Goal: Find specific page/section

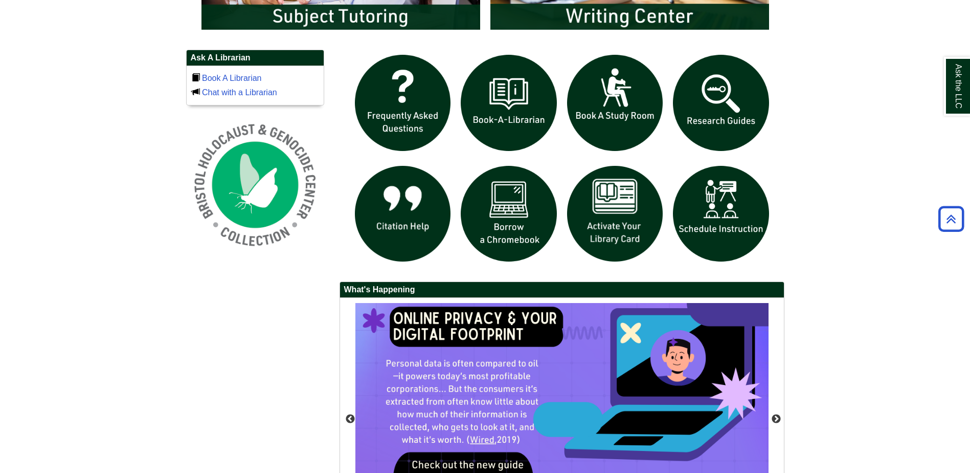
scroll to position [716, 0]
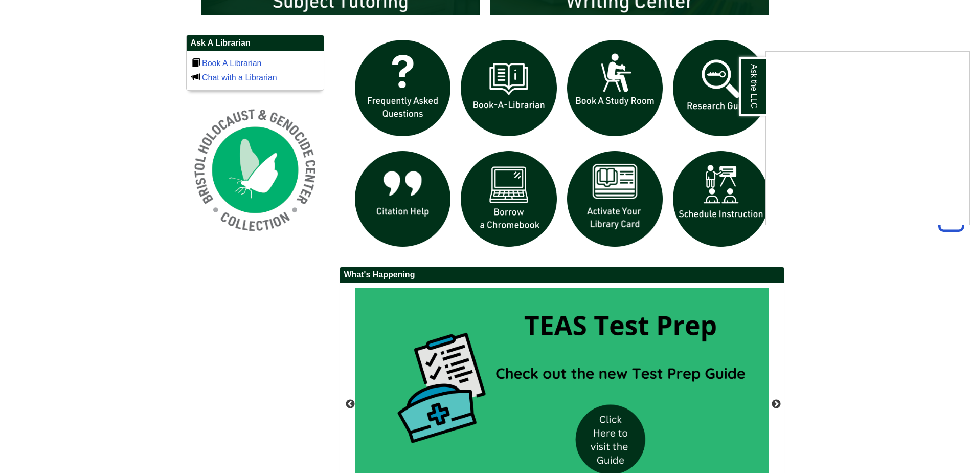
click at [715, 224] on div "Ask the LLC" at bounding box center [485, 236] width 970 height 473
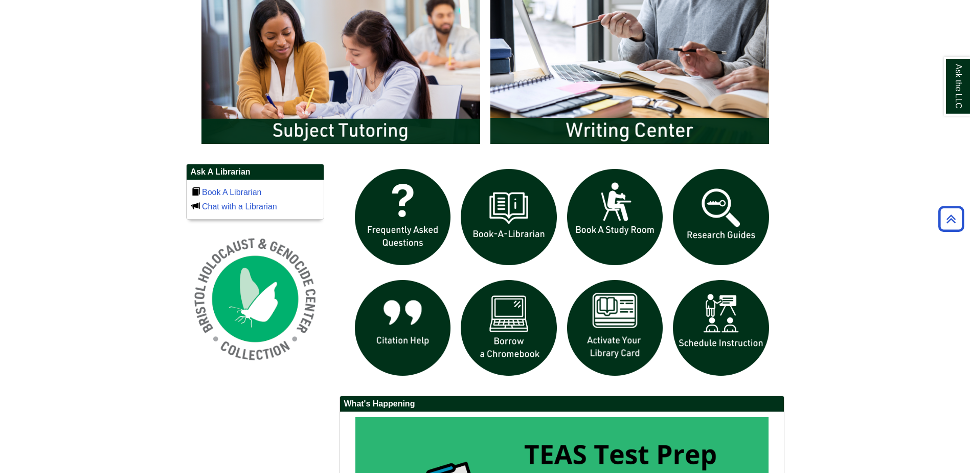
scroll to position [578, 0]
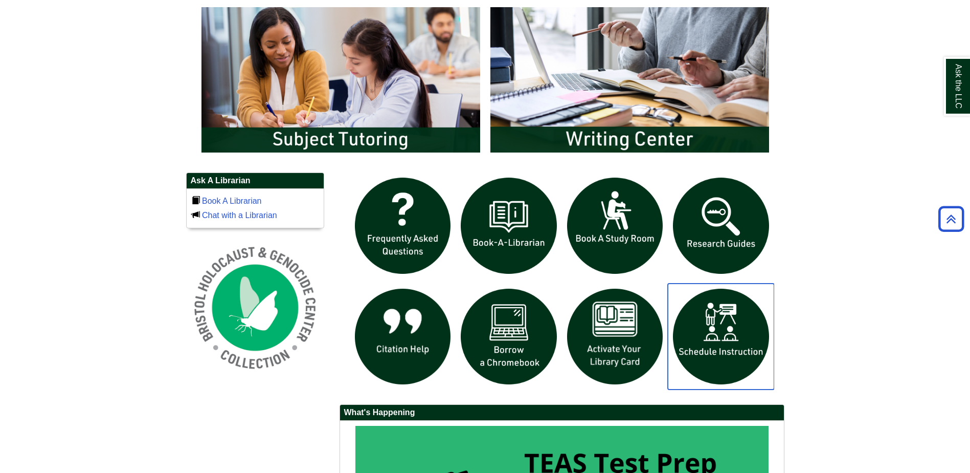
click at [717, 339] on img "slideshow" at bounding box center [721, 336] width 106 height 106
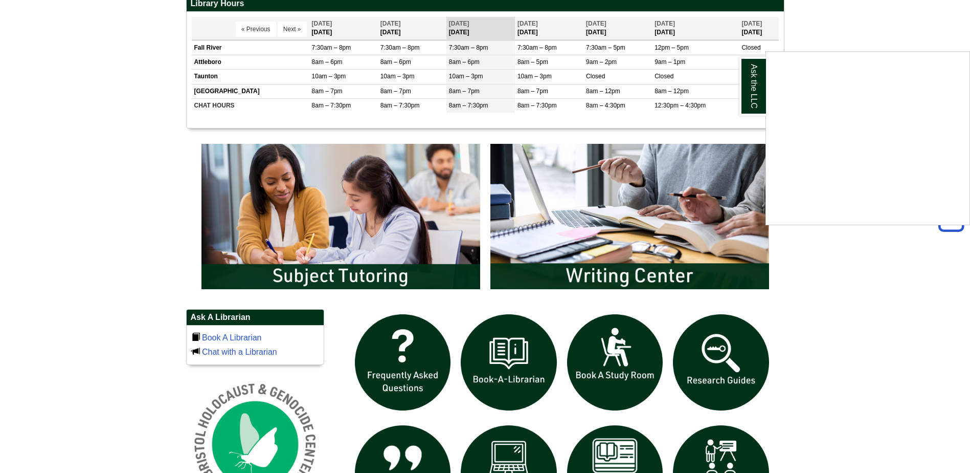
scroll to position [374, 0]
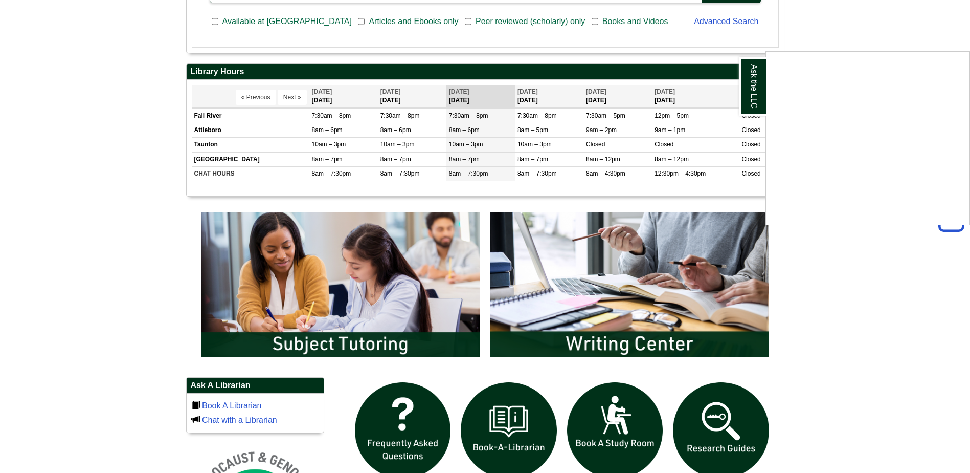
click at [352, 286] on div "Ask the LLC" at bounding box center [485, 236] width 970 height 473
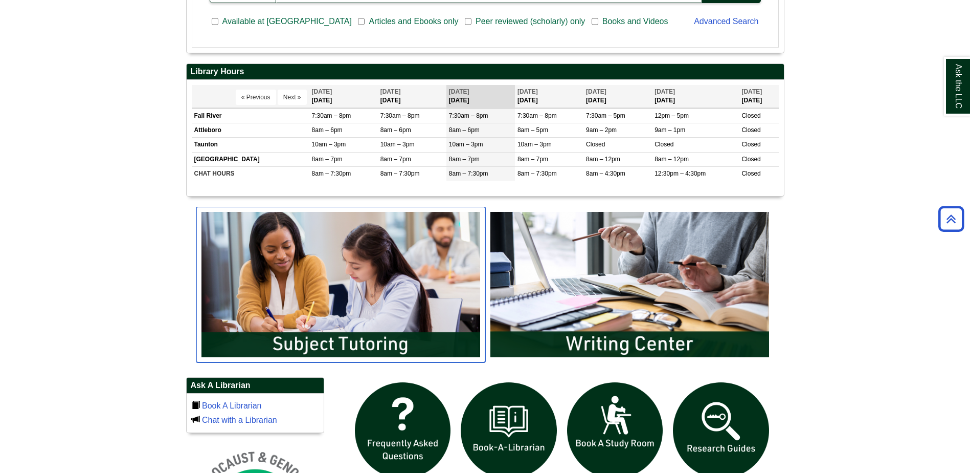
click at [352, 286] on img "slideshow" at bounding box center [340, 284] width 289 height 155
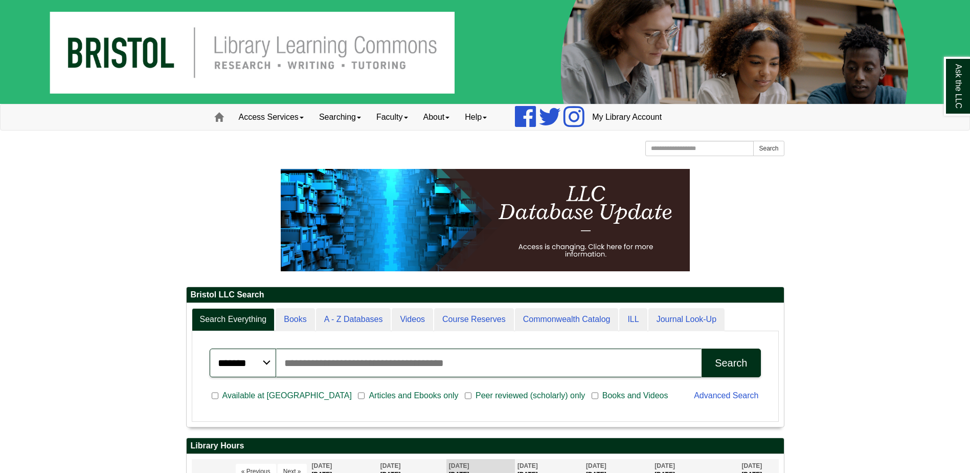
scroll to position [5, 5]
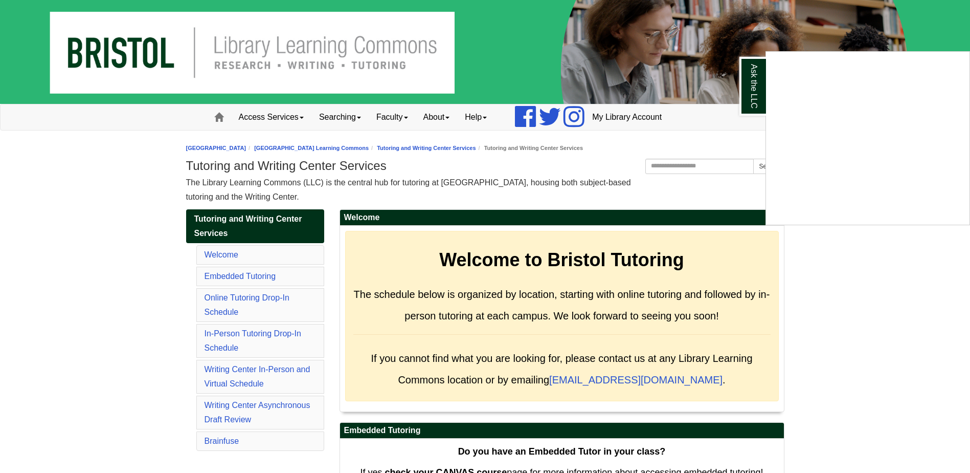
click at [260, 331] on div "Ask the LLC" at bounding box center [485, 236] width 970 height 473
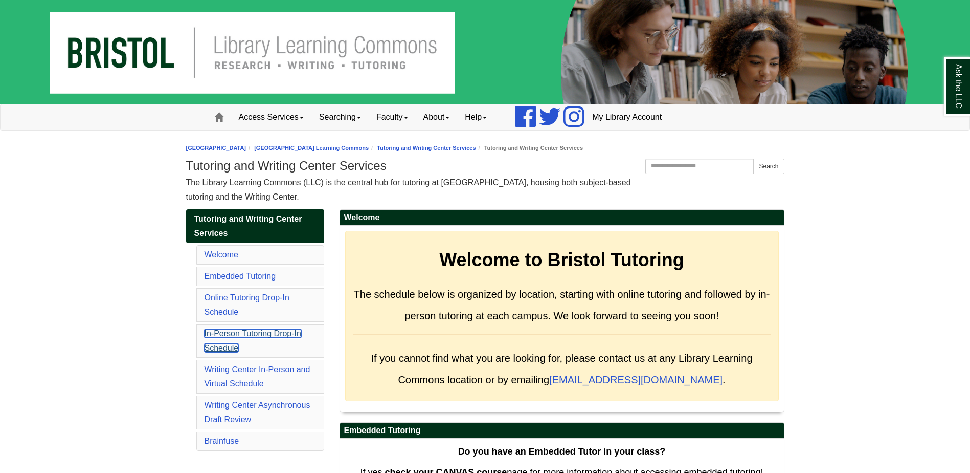
click at [247, 335] on link "In-Person Tutoring Drop-In Schedule" at bounding box center [253, 340] width 97 height 23
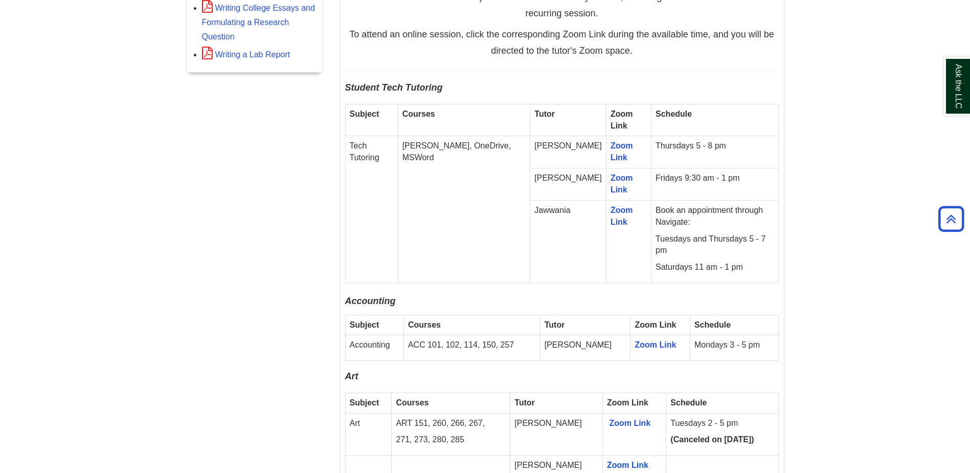
scroll to position [483, 0]
